Goal: Entertainment & Leisure: Consume media (video, audio)

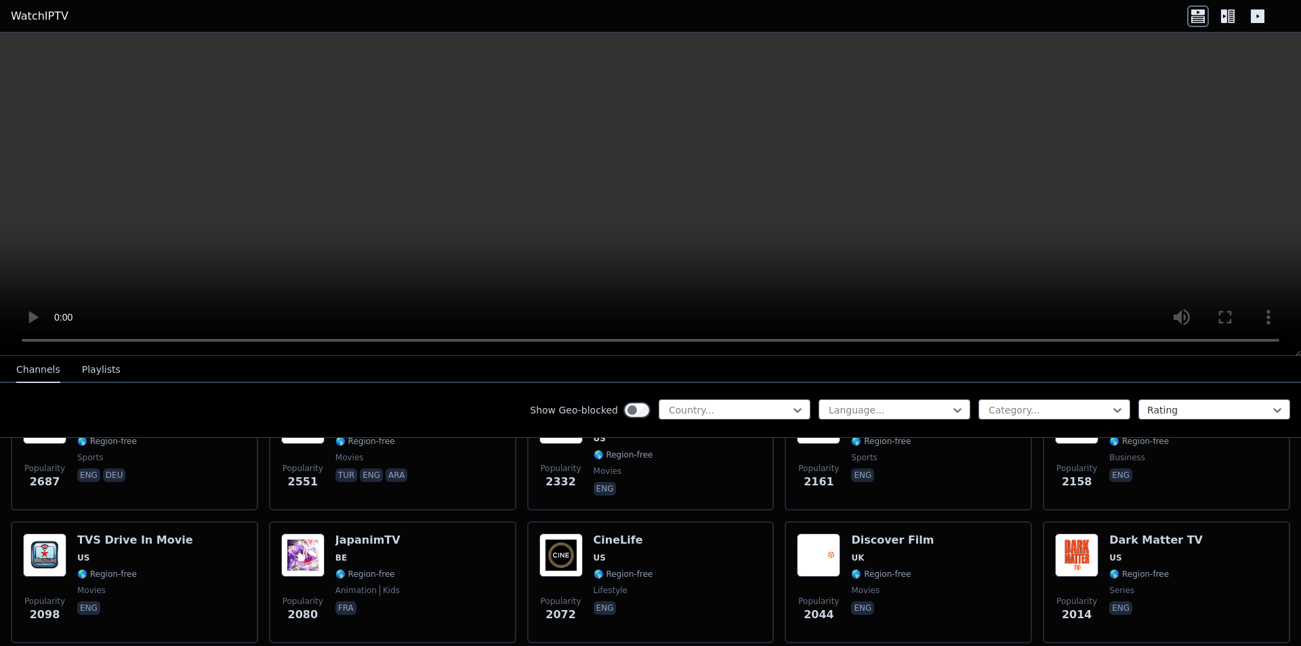
scroll to position [881, 0]
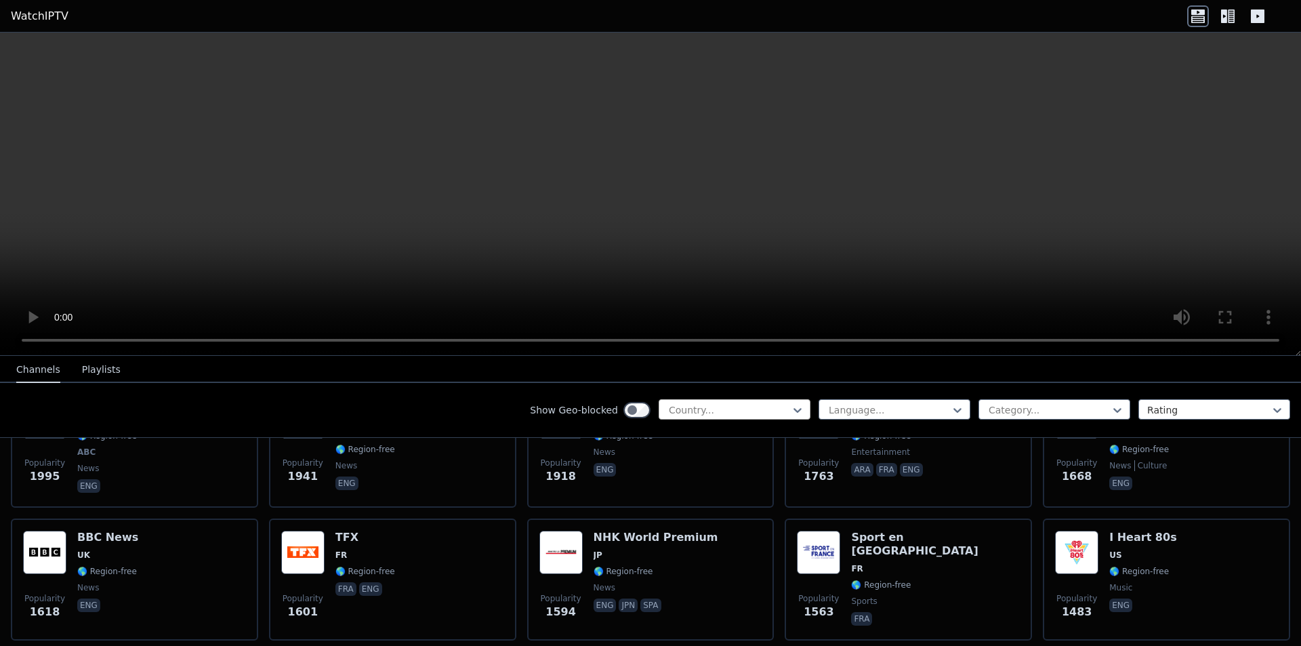
click at [720, 408] on div at bounding box center [728, 410] width 123 height 14
type input "*****"
click at [729, 433] on div "[GEOGRAPHIC_DATA]" at bounding box center [735, 440] width 152 height 24
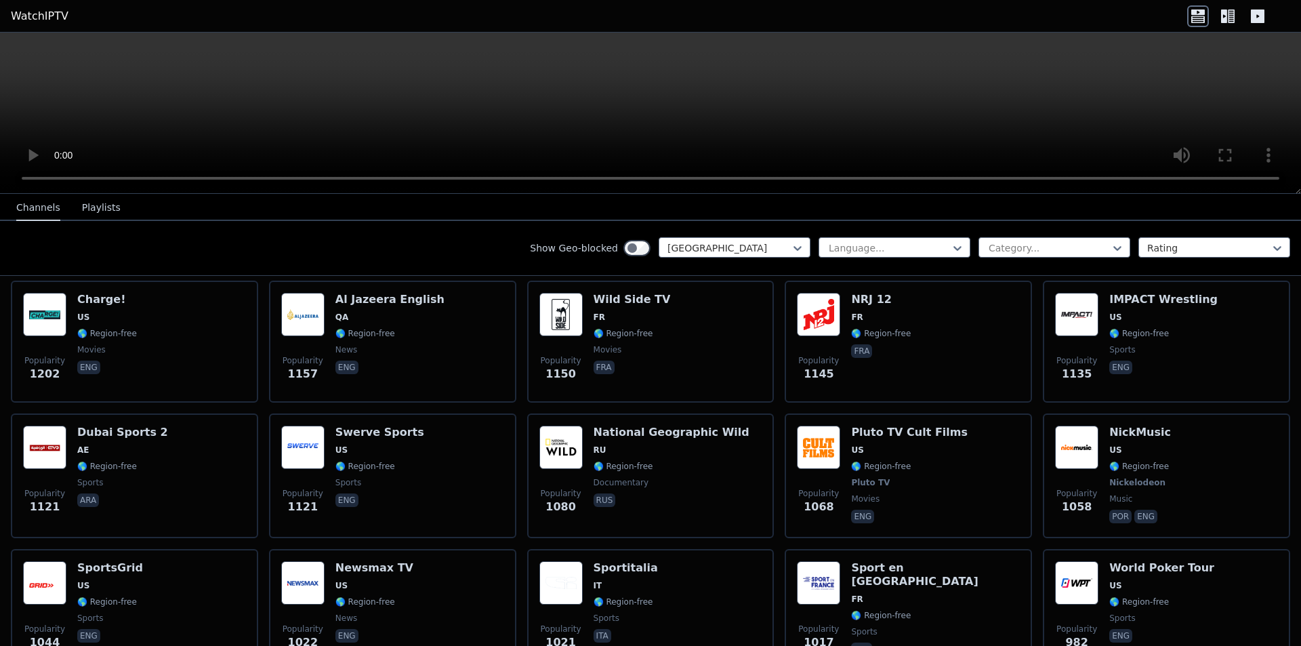
scroll to position [90, 0]
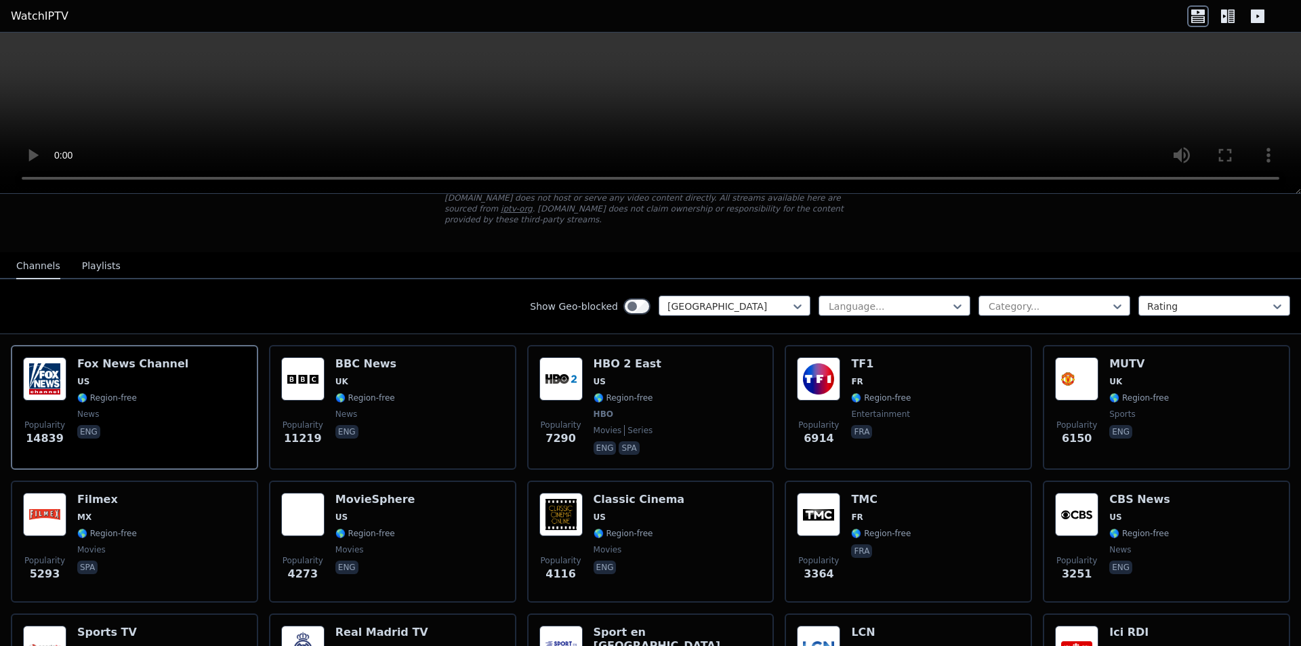
drag, startPoint x: 1295, startPoint y: 350, endPoint x: 1268, endPoint y: 66, distance: 285.9
click at [1268, 66] on div at bounding box center [650, 113] width 1301 height 161
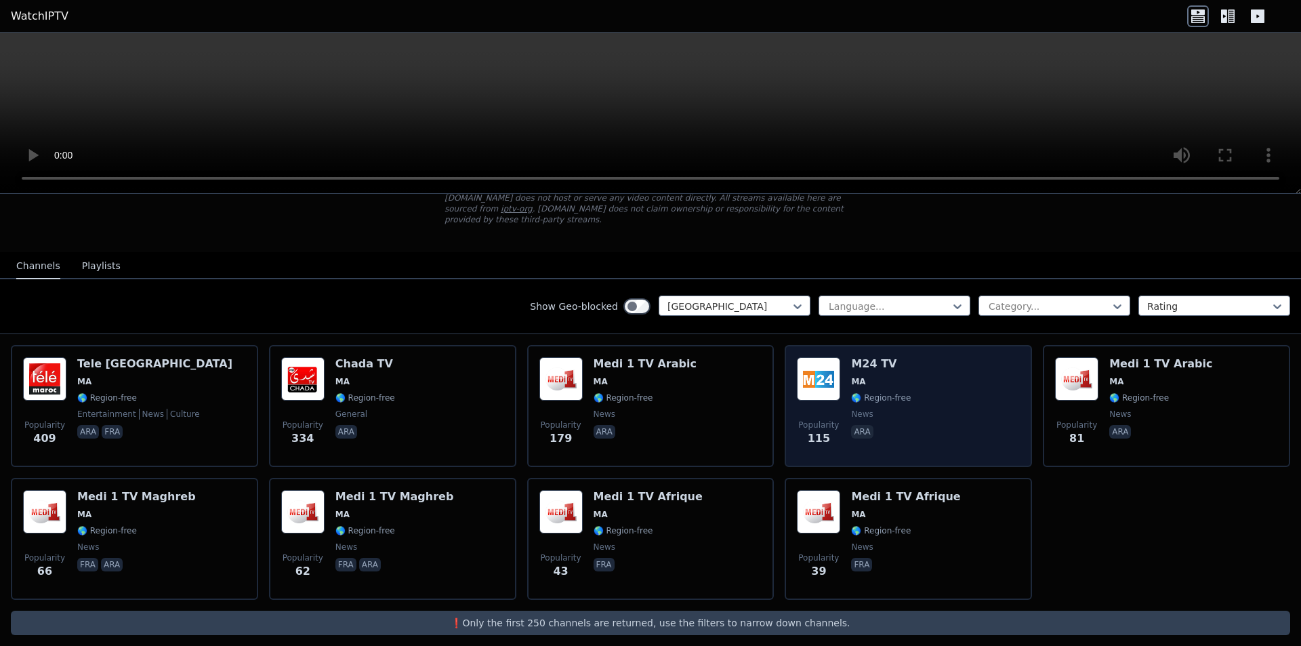
scroll to position [0, 0]
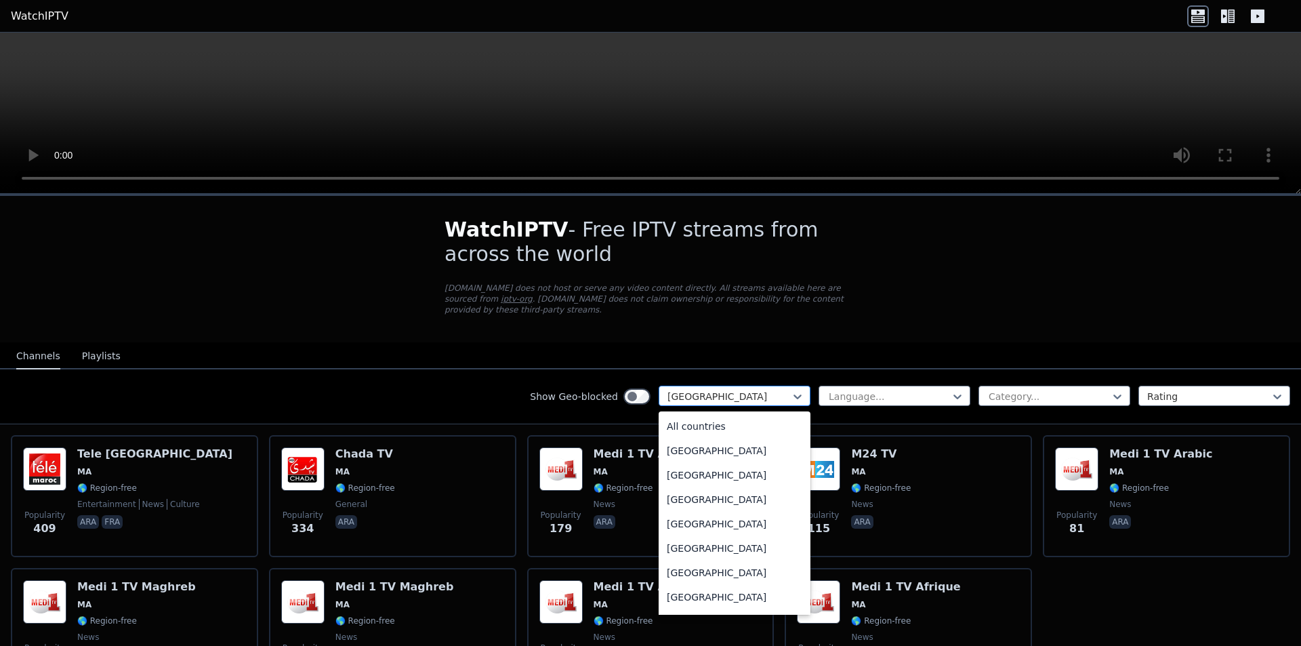
click at [702, 390] on div at bounding box center [728, 397] width 123 height 14
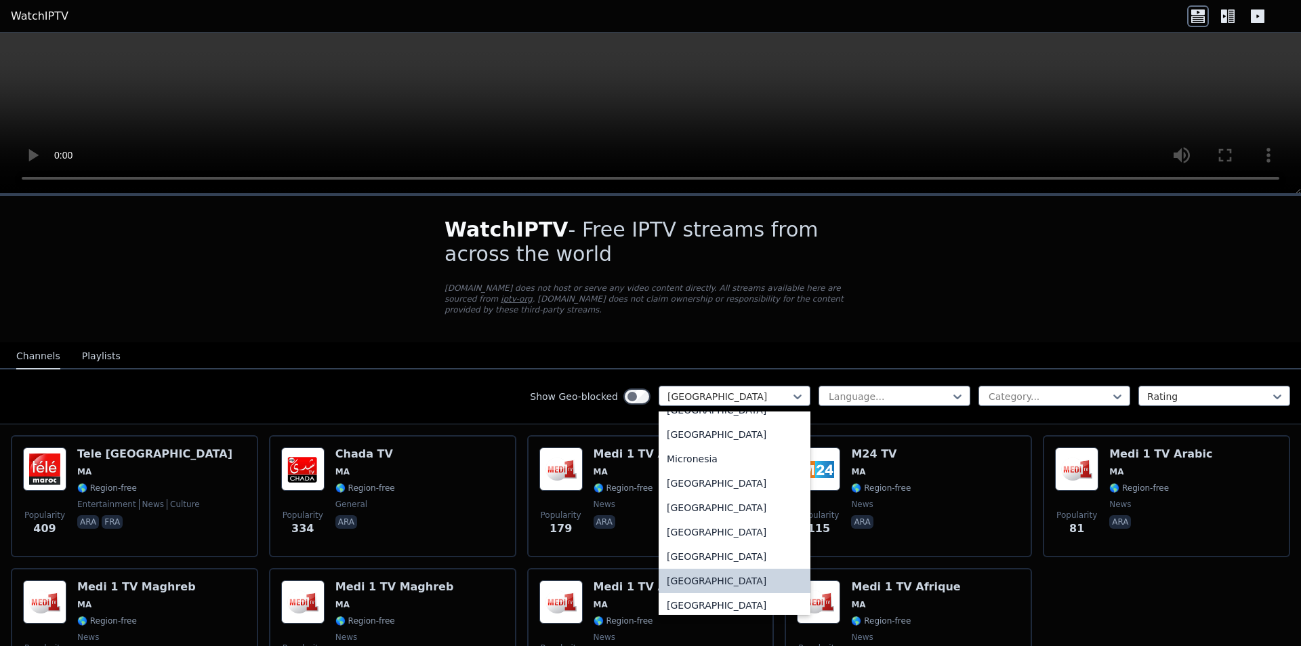
click at [693, 585] on div "[GEOGRAPHIC_DATA]" at bounding box center [735, 581] width 152 height 24
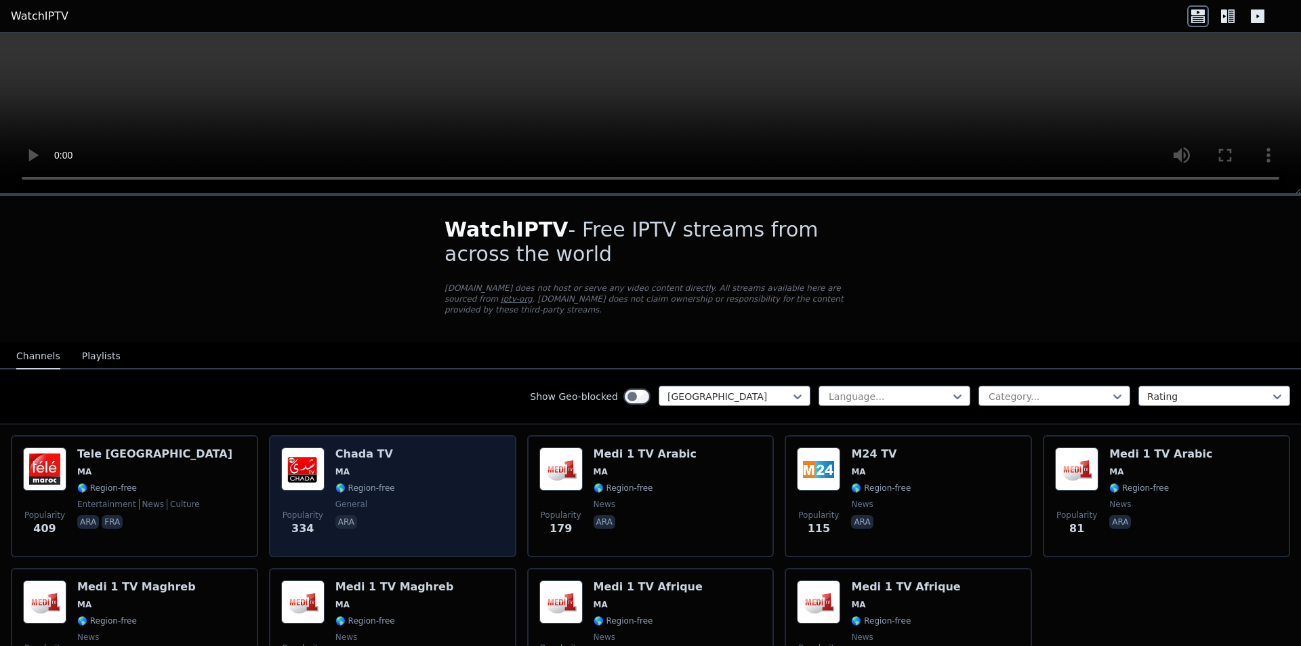
scroll to position [90, 0]
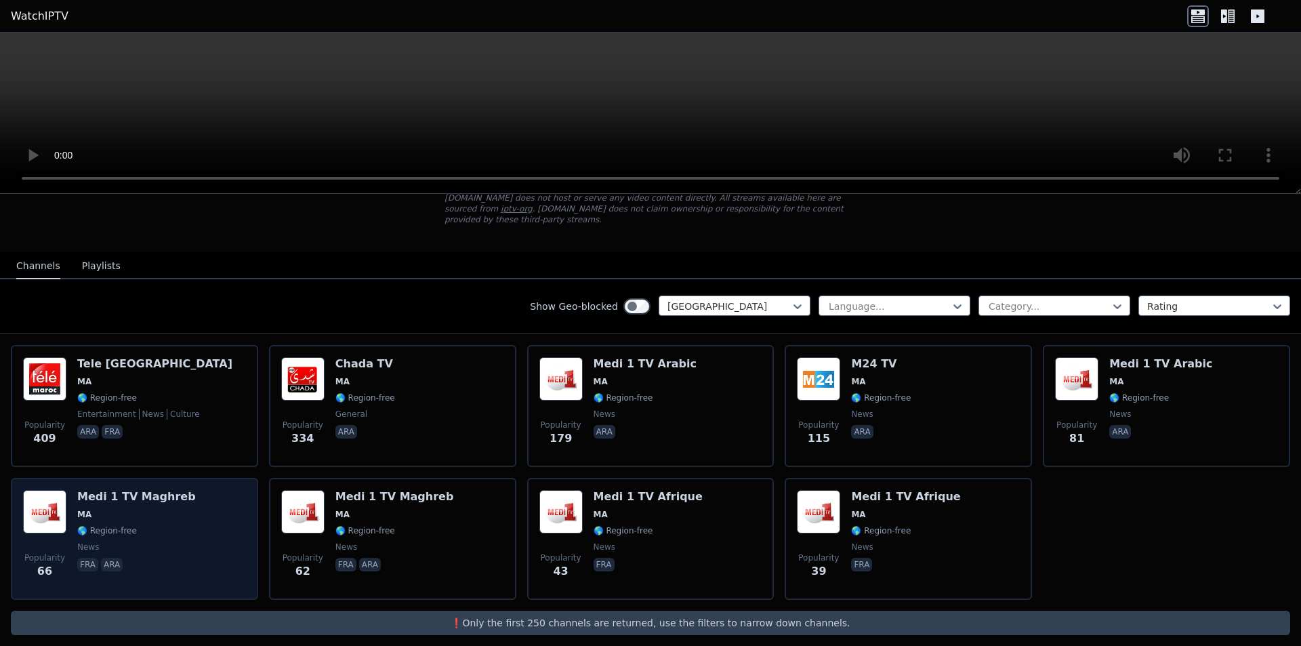
click at [198, 516] on div "Popularity 66 Medi 1 TV Maghreb [GEOGRAPHIC_DATA] 🌎 Region-free news fra ara" at bounding box center [134, 539] width 223 height 98
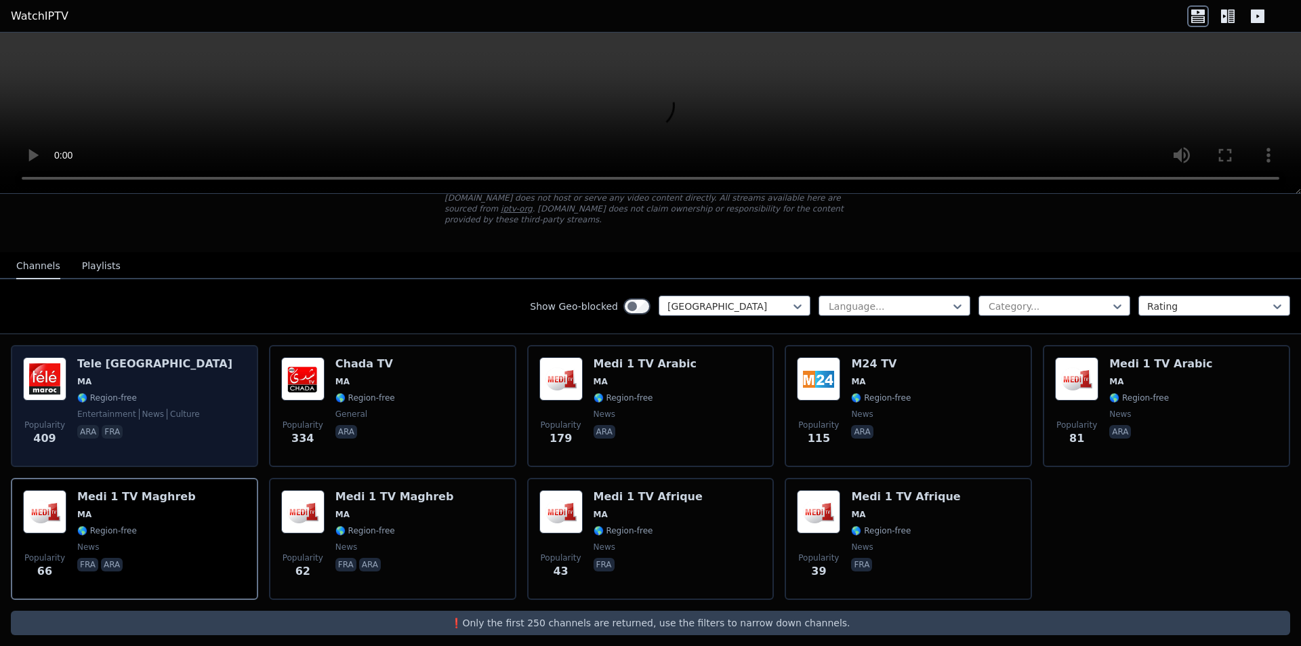
scroll to position [0, 0]
